Goal: Information Seeking & Learning: Learn about a topic

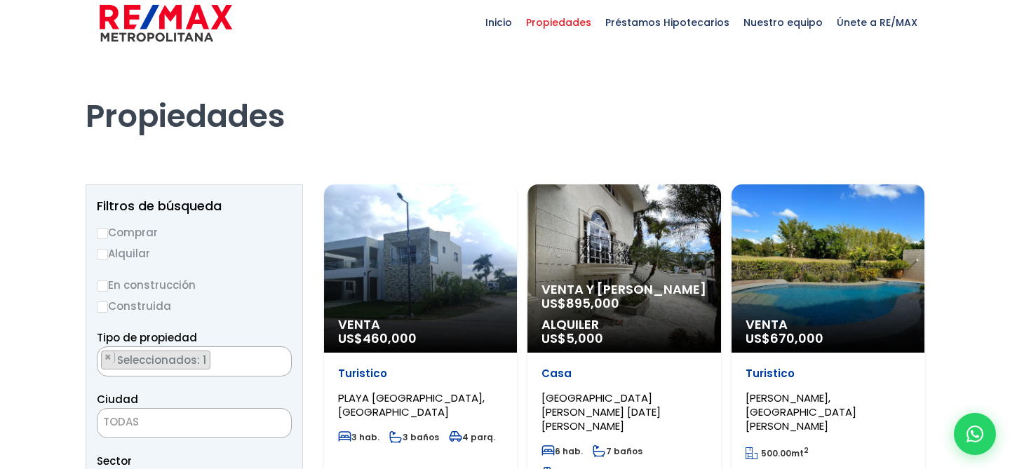
scroll to position [14, 0]
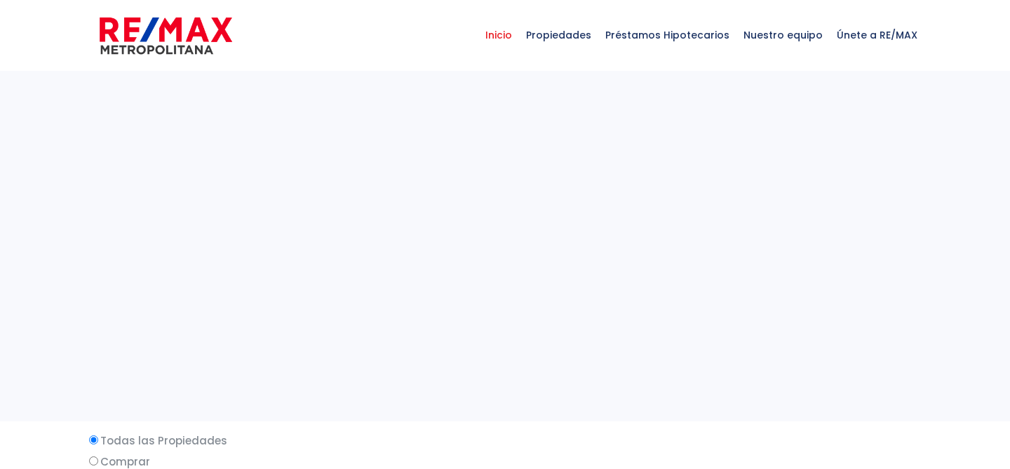
select select
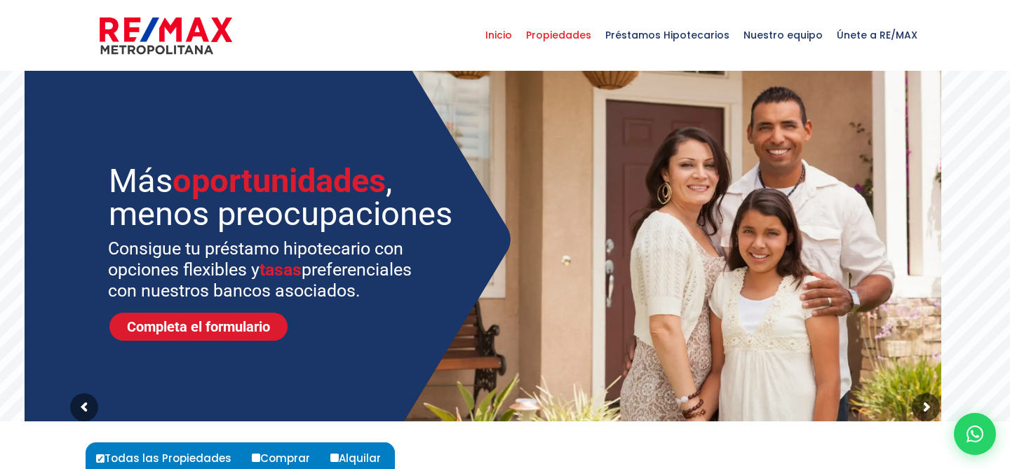
click at [564, 34] on span "Propiedades" at bounding box center [558, 35] width 79 height 42
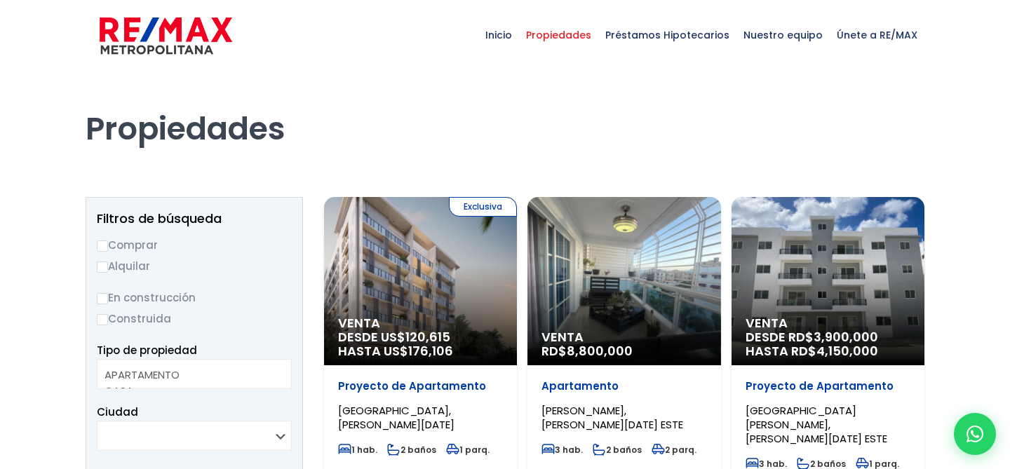
select select
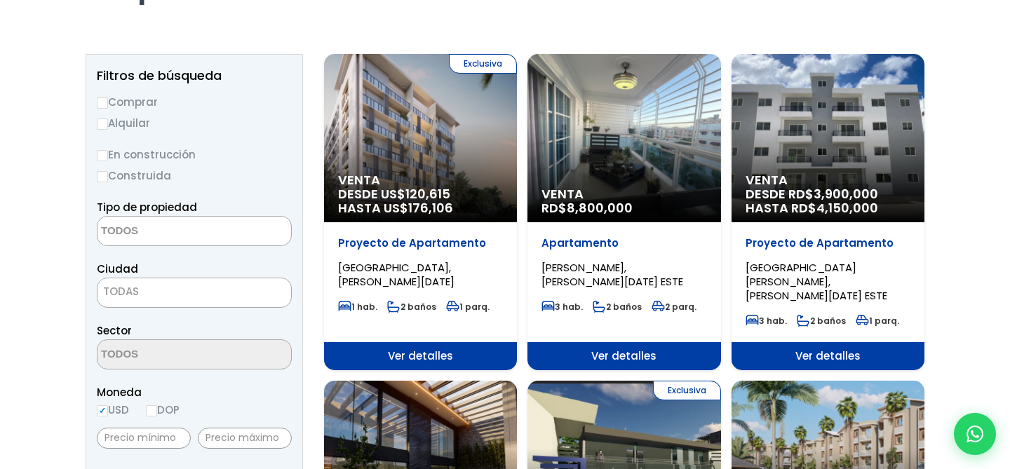
scroll to position [156, 0]
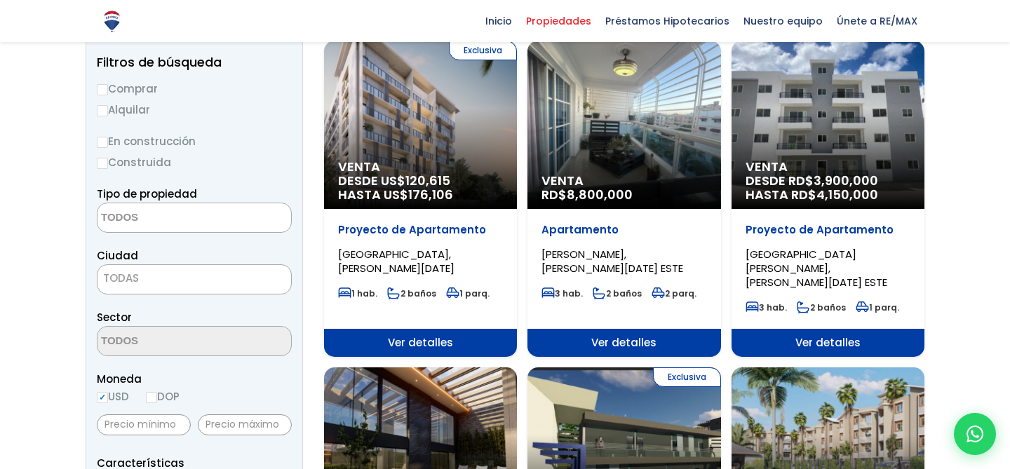
click at [493, 180] on span "DESDE US$ 120,615 HASTA US$ 176,106" at bounding box center [420, 188] width 165 height 28
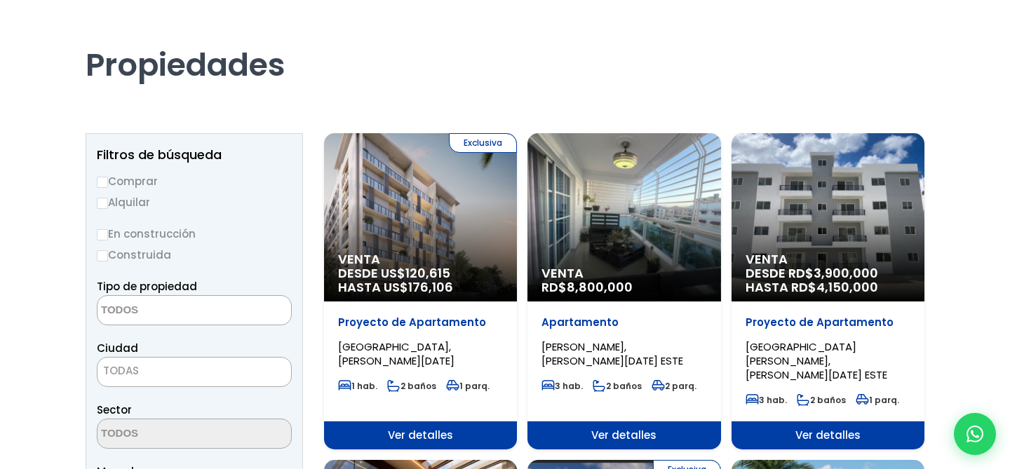
scroll to position [0, 0]
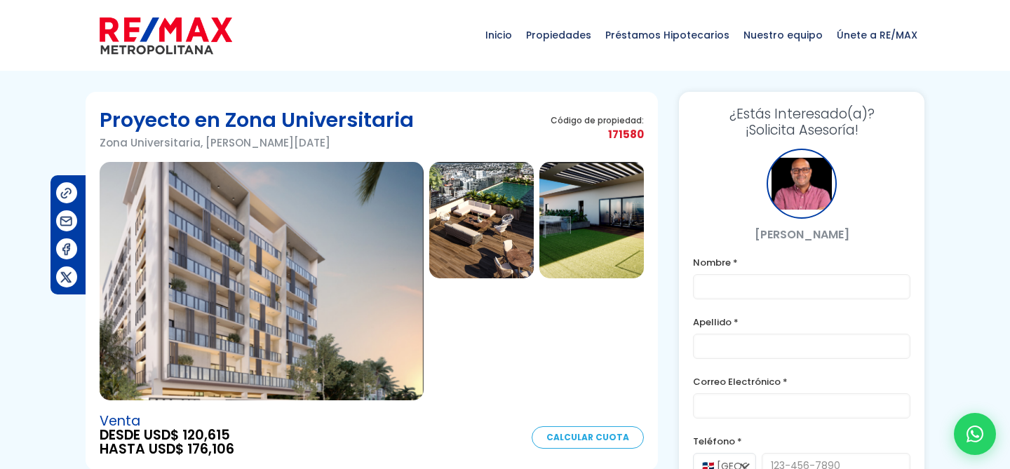
click at [176, 46] on img at bounding box center [166, 36] width 133 height 42
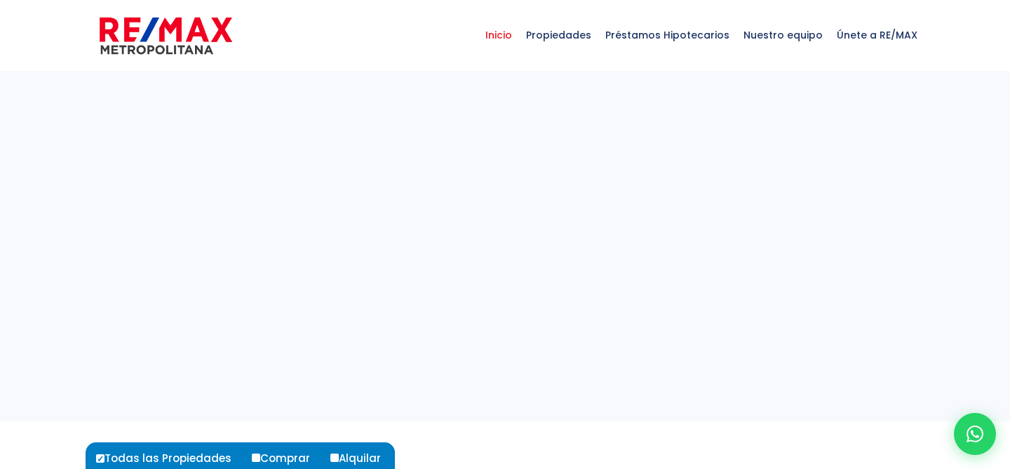
select select
